Goal: Submit feedback/report problem: Ask a question

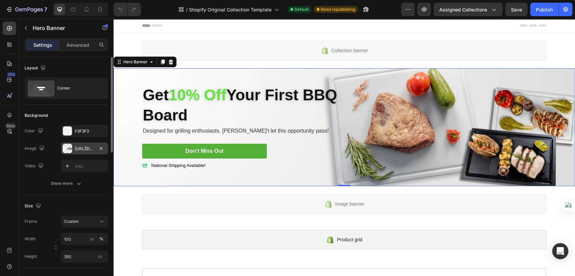
click at [83, 149] on div "[URL][DOMAIN_NAME]" at bounding box center [85, 149] width 20 height 6
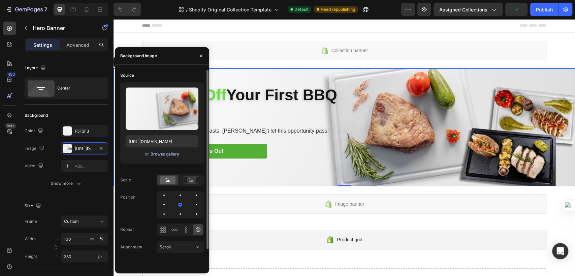
click at [167, 154] on div "Browse gallery" at bounding box center [164, 154] width 29 height 6
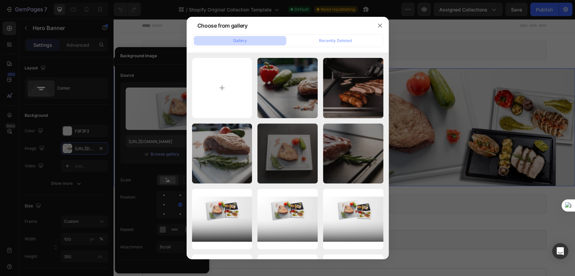
type input "C:\fakepath\Banner modelos tablas (1).png"
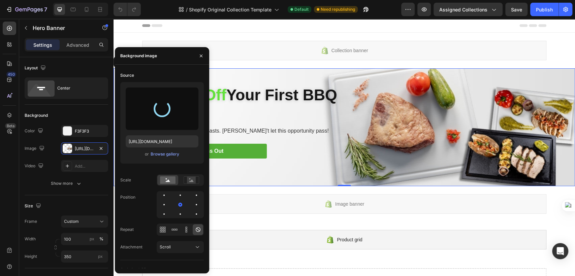
type input "[URL][DOMAIN_NAME]"
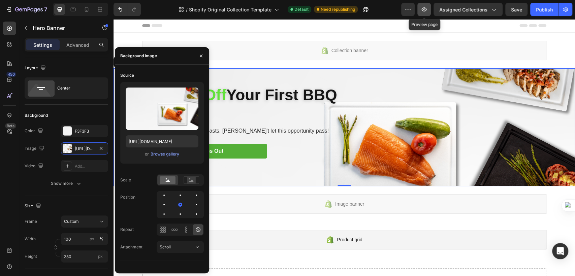
click at [426, 14] on button "button" at bounding box center [423, 9] width 13 height 13
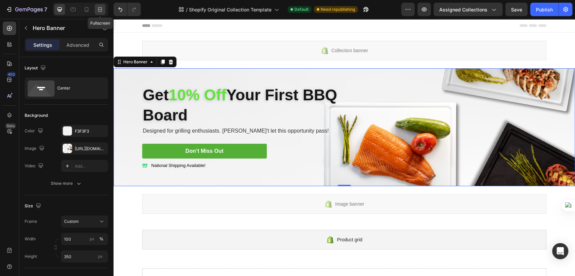
click at [100, 12] on icon at bounding box center [100, 9] width 7 height 7
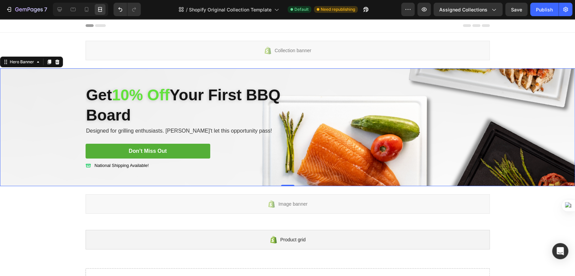
click at [92, 10] on div at bounding box center [80, 9] width 55 height 13
click at [86, 9] on icon at bounding box center [86, 9] width 7 height 7
type input "100%"
type input "[URL][DOMAIN_NAME]"
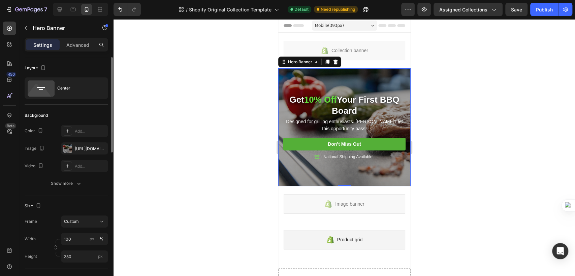
scroll to position [26, 0]
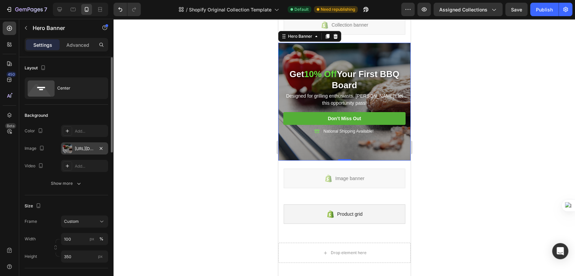
click at [79, 150] on div "[URL][DOMAIN_NAME]" at bounding box center [85, 149] width 20 height 6
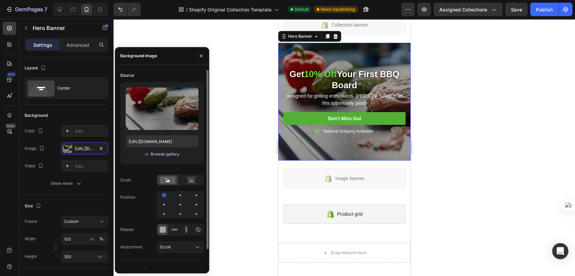
click at [160, 155] on div "Browse gallery" at bounding box center [164, 154] width 29 height 6
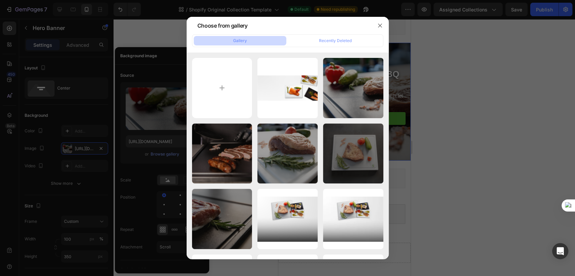
type input "C:\fakepath\tabla plato negro 2 (6).webp"
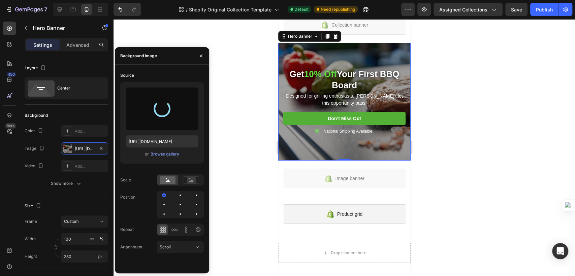
type input "[URL][DOMAIN_NAME]"
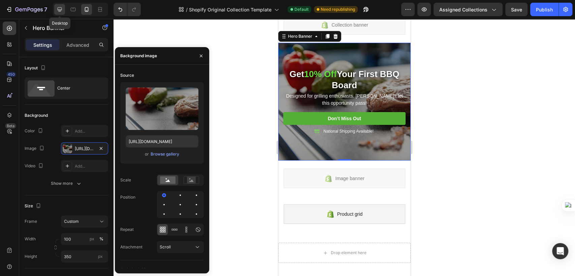
click at [63, 6] on icon at bounding box center [59, 9] width 7 height 7
type input "Auto"
type input "[URL][DOMAIN_NAME]"
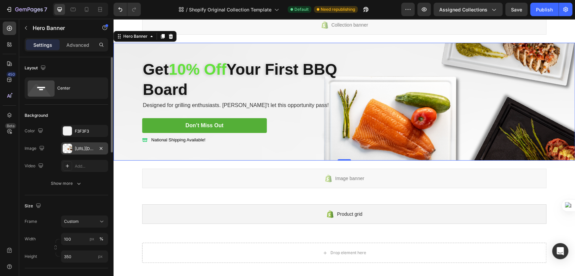
click at [77, 148] on div "[URL][DOMAIN_NAME]" at bounding box center [85, 149] width 20 height 6
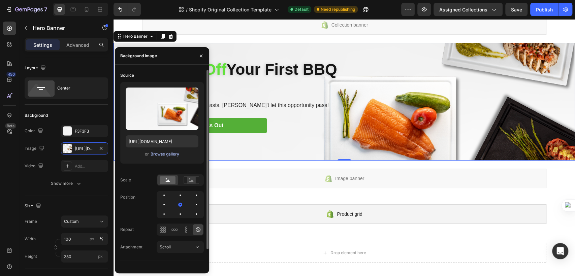
click at [164, 154] on div "Browse gallery" at bounding box center [164, 154] width 29 height 6
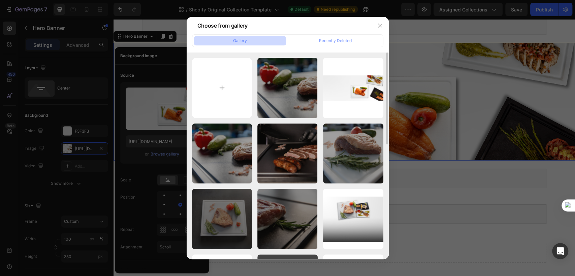
scroll to position [75, 0]
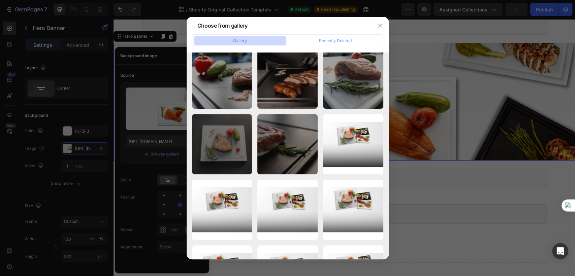
click at [374, 30] on div at bounding box center [380, 26] width 18 height 18
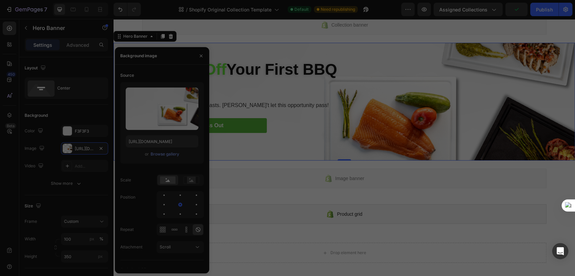
click at [377, 28] on div "Collection banner" at bounding box center [344, 25] width 404 height 20
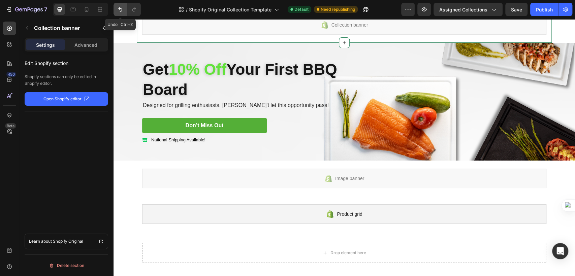
click at [122, 10] on icon "Undo/Redo" at bounding box center [120, 9] width 7 height 7
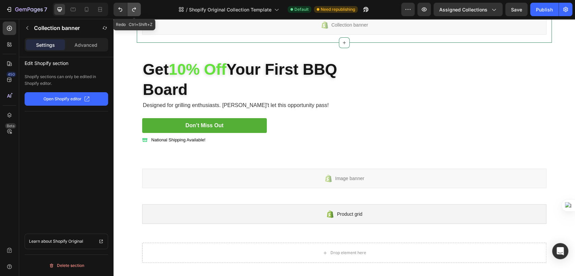
click at [133, 10] on icon "Undo/Redo" at bounding box center [134, 9] width 7 height 7
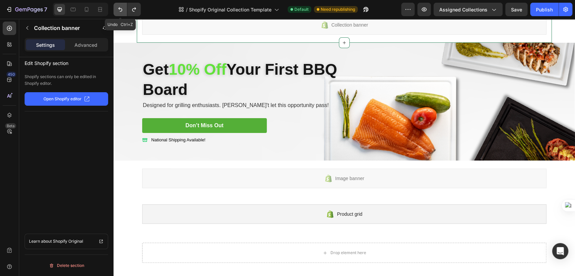
click at [124, 9] on button "Undo/Redo" at bounding box center [119, 9] width 13 height 13
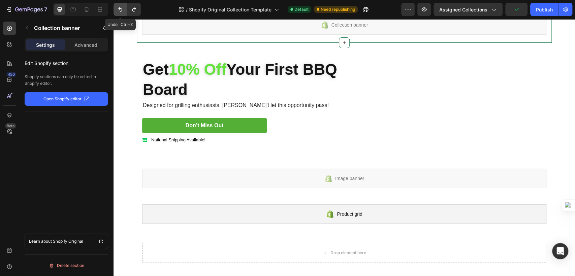
click at [119, 11] on icon "Undo/Redo" at bounding box center [120, 9] width 7 height 7
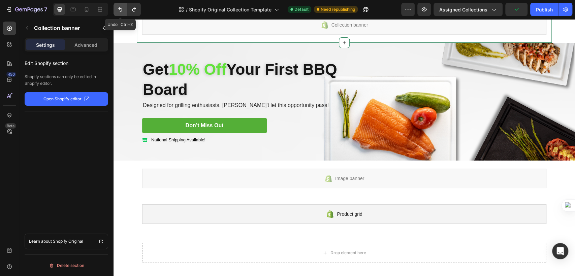
click at [119, 11] on icon "Undo/Redo" at bounding box center [120, 9] width 7 height 7
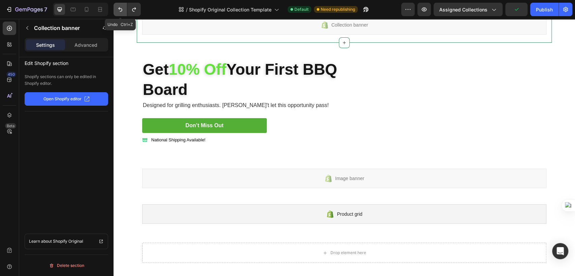
click at [119, 11] on icon "Undo/Redo" at bounding box center [120, 9] width 7 height 7
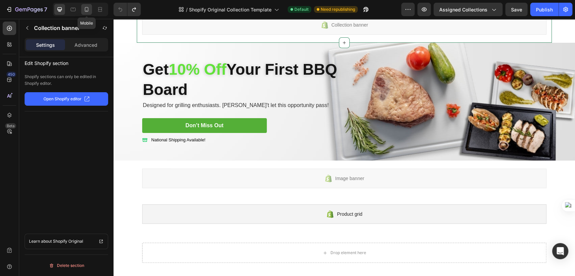
click at [81, 9] on div at bounding box center [86, 9] width 11 height 11
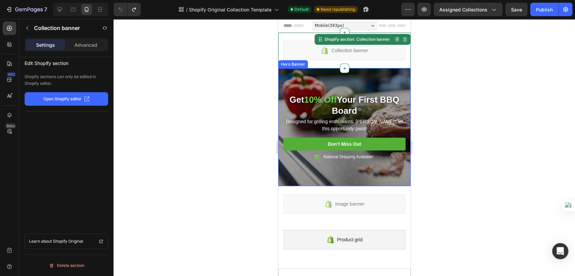
click at [339, 81] on div "Overlay" at bounding box center [344, 127] width 132 height 118
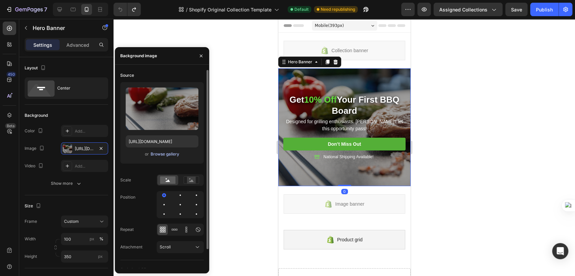
click at [169, 155] on div "Browse gallery" at bounding box center [164, 154] width 29 height 6
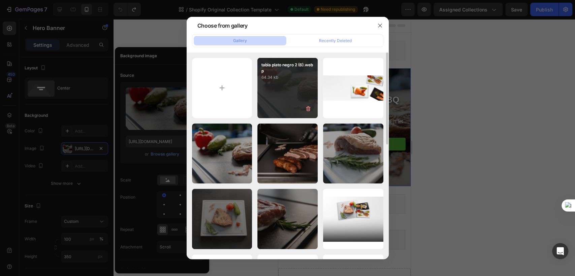
click at [276, 107] on div "tabla plato negro 2 (6).webp 64.34 kb" at bounding box center [287, 88] width 60 height 60
type input "[URL][DOMAIN_NAME]"
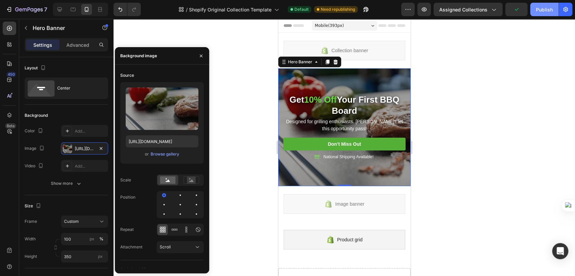
click at [546, 15] on button "Publish" at bounding box center [544, 9] width 28 height 13
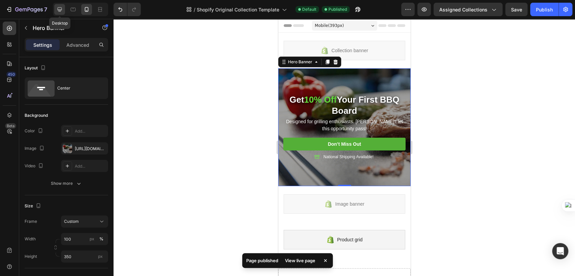
click at [62, 12] on icon at bounding box center [59, 9] width 7 height 7
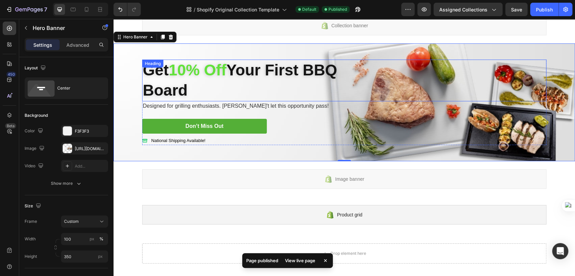
scroll to position [26, 0]
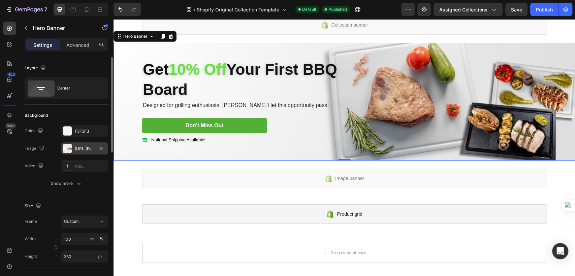
click at [88, 151] on div "[URL][DOMAIN_NAME]" at bounding box center [85, 149] width 20 height 6
click at [84, 151] on div "[URL][DOMAIN_NAME]" at bounding box center [85, 149] width 20 height 6
click at [78, 148] on div "[URL][DOMAIN_NAME]" at bounding box center [85, 149] width 20 height 6
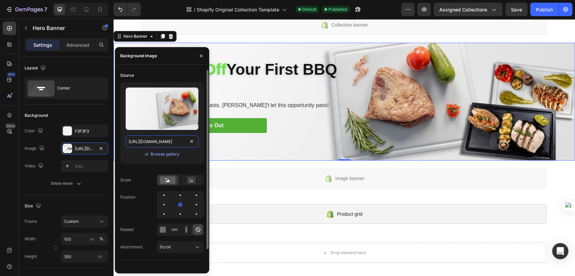
click at [168, 142] on input "[URL][DOMAIN_NAME]" at bounding box center [162, 141] width 73 height 12
click at [86, 8] on icon at bounding box center [86, 9] width 7 height 7
type input "100%"
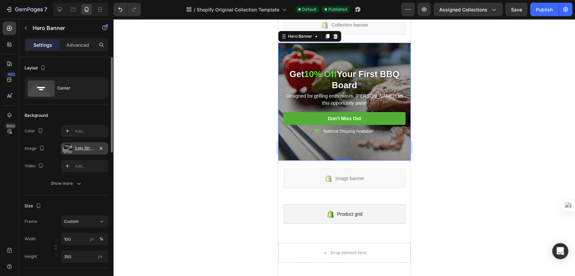
click at [81, 152] on div "[URL][DOMAIN_NAME]" at bounding box center [84, 148] width 47 height 12
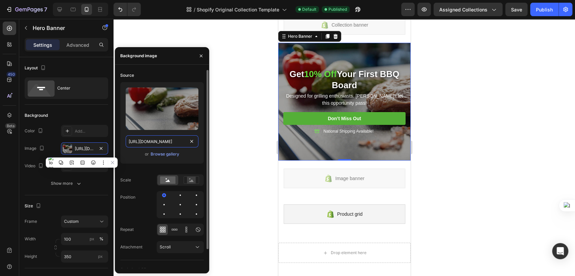
click at [140, 141] on input "[URL][DOMAIN_NAME]" at bounding box center [162, 141] width 73 height 12
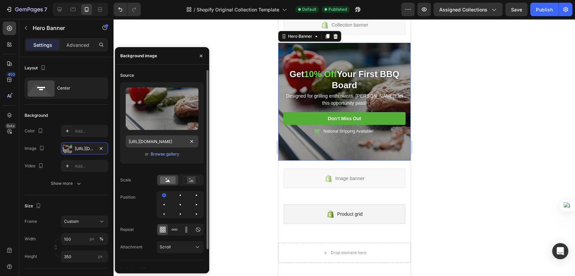
drag, startPoint x: 140, startPoint y: 141, endPoint x: 150, endPoint y: 76, distance: 65.7
click at [164, 97] on div "Upload Image" at bounding box center [162, 109] width 73 height 42
click at [235, 76] on div at bounding box center [343, 147] width 461 height 257
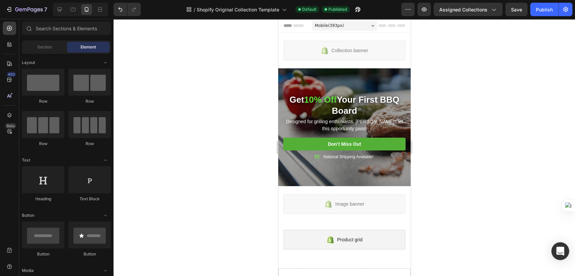
click at [563, 246] on div "Open Intercom Messenger" at bounding box center [560, 251] width 18 height 18
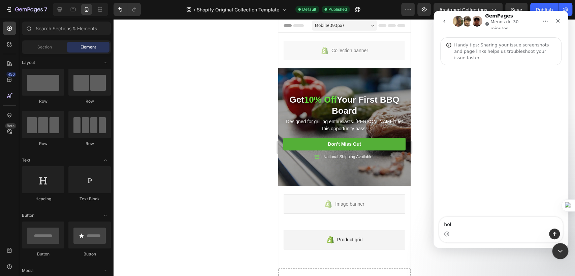
type textarea "hola"
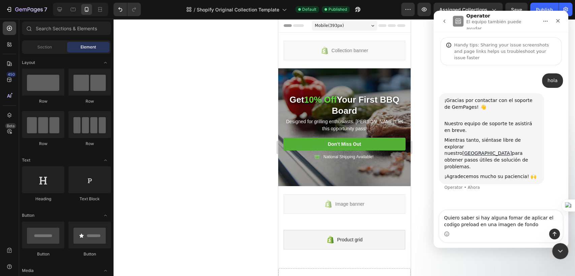
type textarea "Quiero saber si hay alguna fomar de aplicar el codigo preload en una imagen de …"
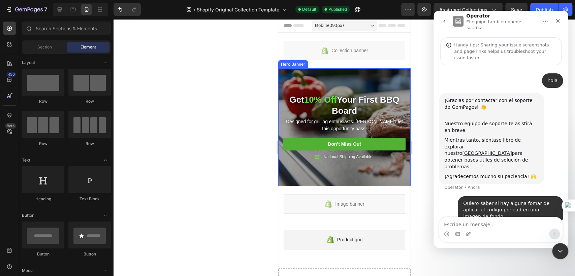
click at [350, 88] on div "Get 10% Off Your First BBQ Board Heading Get 10% Off Your First BBQ Board Headi…" at bounding box center [344, 127] width 132 height 87
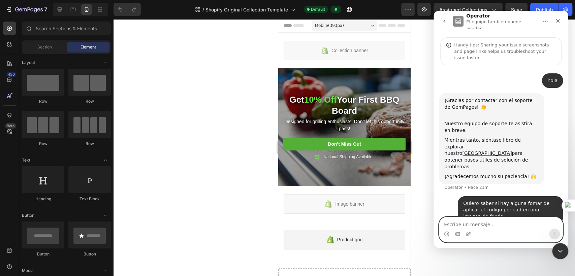
click at [289, 223] on textarea "Escribe un mensaje..." at bounding box center [500, 222] width 123 height 11
